Goal: Task Accomplishment & Management: Manage account settings

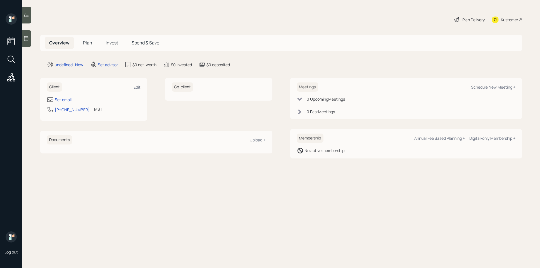
click at [23, 40] on icon at bounding box center [26, 39] width 6 height 6
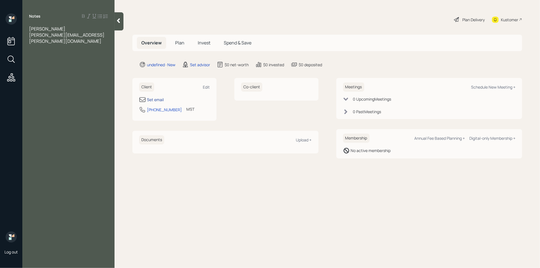
click at [154, 99] on div "Set email" at bounding box center [155, 100] width 17 height 6
select select "America/Denver"
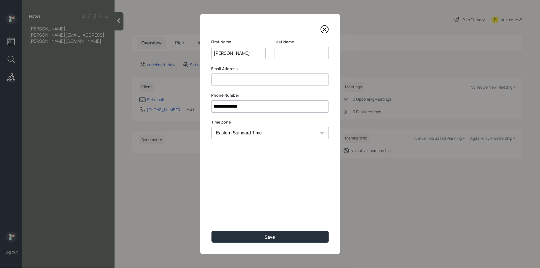
type input "Chantel"
click at [301, 54] on input at bounding box center [301, 53] width 54 height 12
type input "Goodell"
click at [271, 83] on input at bounding box center [269, 79] width 117 height 12
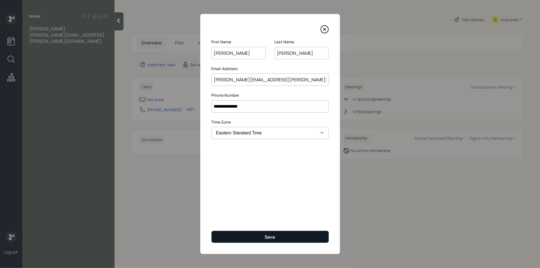
type input "[PERSON_NAME][EMAIL_ADDRESS][PERSON_NAME][DOMAIN_NAME]"
click at [279, 236] on button "Save" at bounding box center [269, 237] width 117 height 12
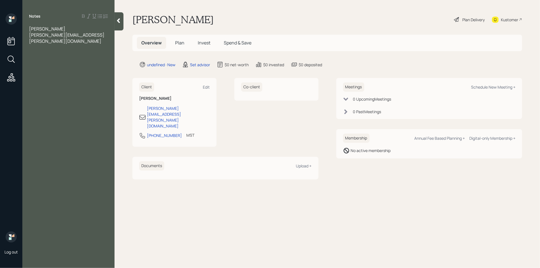
click at [94, 37] on div "[PERSON_NAME][EMAIL_ADDRESS][PERSON_NAME][DOMAIN_NAME]" at bounding box center [68, 38] width 79 height 12
click at [43, 44] on div at bounding box center [68, 47] width 79 height 6
click at [46, 63] on div "401k" at bounding box center [68, 66] width 79 height 6
click at [50, 50] on div "Assets" at bounding box center [68, 53] width 79 height 6
click at [53, 50] on div "Assets" at bounding box center [68, 53] width 79 height 6
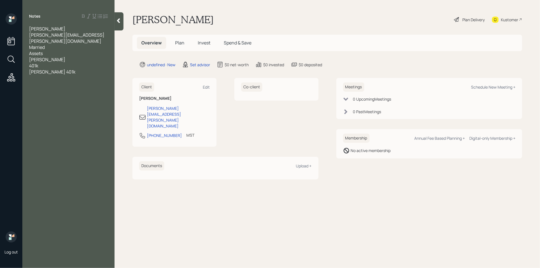
click at [50, 63] on div "401k" at bounding box center [68, 66] width 79 height 6
click at [40, 69] on span "Roth 401k" at bounding box center [52, 72] width 46 height 6
click at [42, 63] on div "401k" at bounding box center [68, 66] width 79 height 6
click at [51, 50] on div "Assets" at bounding box center [68, 53] width 79 height 6
click at [52, 44] on div "Married" at bounding box center [68, 47] width 79 height 6
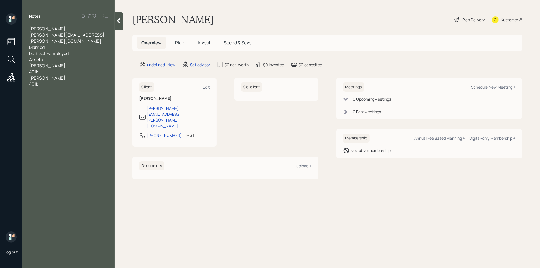
click at [46, 87] on div at bounding box center [68, 90] width 79 height 6
click at [47, 63] on div "Roth" at bounding box center [68, 66] width 79 height 6
click at [56, 69] on div "401k" at bounding box center [68, 72] width 79 height 6
click at [45, 75] on div "Roth" at bounding box center [68, 78] width 79 height 6
click at [30, 75] on span "Roth -" at bounding box center [48, 78] width 39 height 6
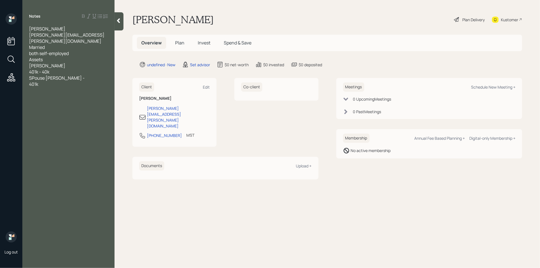
click at [65, 75] on div "SPouse Roth -" at bounding box center [68, 78] width 79 height 6
click at [57, 75] on span "SPouse Roth -" at bounding box center [57, 78] width 56 height 6
click at [68, 81] on div "401k" at bounding box center [68, 84] width 79 height 6
click at [94, 75] on div "SPouse Roth and 401k -" at bounding box center [68, 78] width 79 height 6
click at [37, 87] on div at bounding box center [68, 90] width 79 height 6
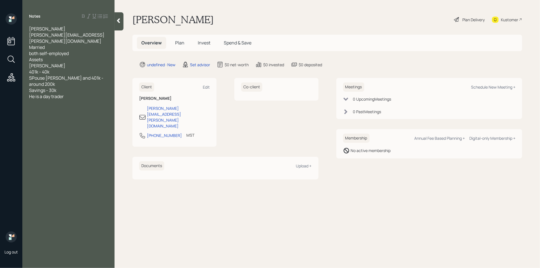
click at [73, 87] on div "Savings - 30k" at bounding box center [68, 90] width 79 height 6
click at [71, 112] on div "He is a day trader" at bounding box center [68, 115] width 79 height 6
click at [63, 44] on div "Married" at bounding box center [68, 47] width 79 height 6
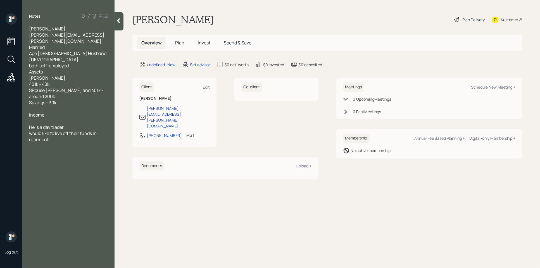
click at [40, 118] on div at bounding box center [68, 121] width 79 height 6
click at [39, 106] on div at bounding box center [68, 109] width 79 height 6
click at [79, 155] on div at bounding box center [68, 158] width 79 height 6
click at [73, 167] on div "would like to live off their funds in retirment" at bounding box center [68, 173] width 79 height 12
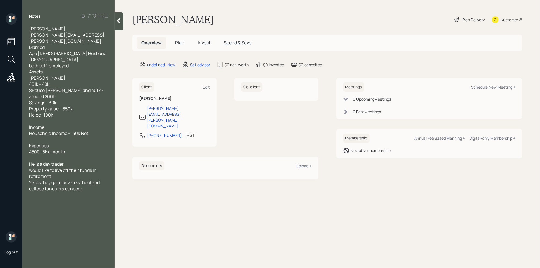
click at [88, 179] on div "2 kids they go to private school and college funds is a concern" at bounding box center [68, 185] width 79 height 12
click at [58, 191] on span "help with setp up an account" at bounding box center [58, 194] width 59 height 6
click at [91, 191] on div "help with set up an account" at bounding box center [68, 194] width 79 height 6
click at [501, 87] on div "Schedule New Meeting +" at bounding box center [493, 86] width 44 height 5
select select "round-robin"
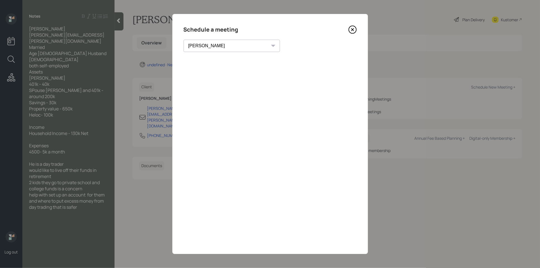
click at [351, 30] on icon at bounding box center [352, 29] width 8 height 8
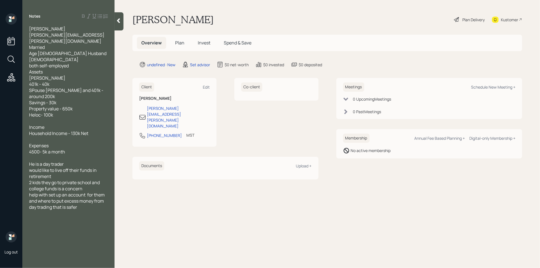
click at [119, 25] on div at bounding box center [118, 21] width 9 height 18
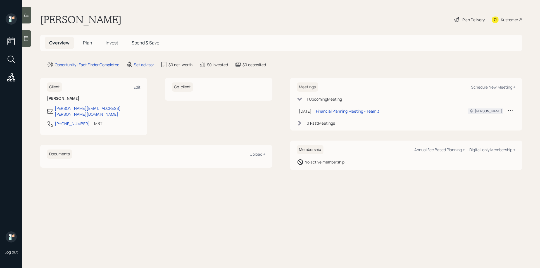
click at [509, 111] on icon at bounding box center [510, 110] width 6 height 6
click at [486, 119] on div "Reschedule" at bounding box center [493, 120] width 40 height 5
